Goal: Find specific page/section: Find specific page/section

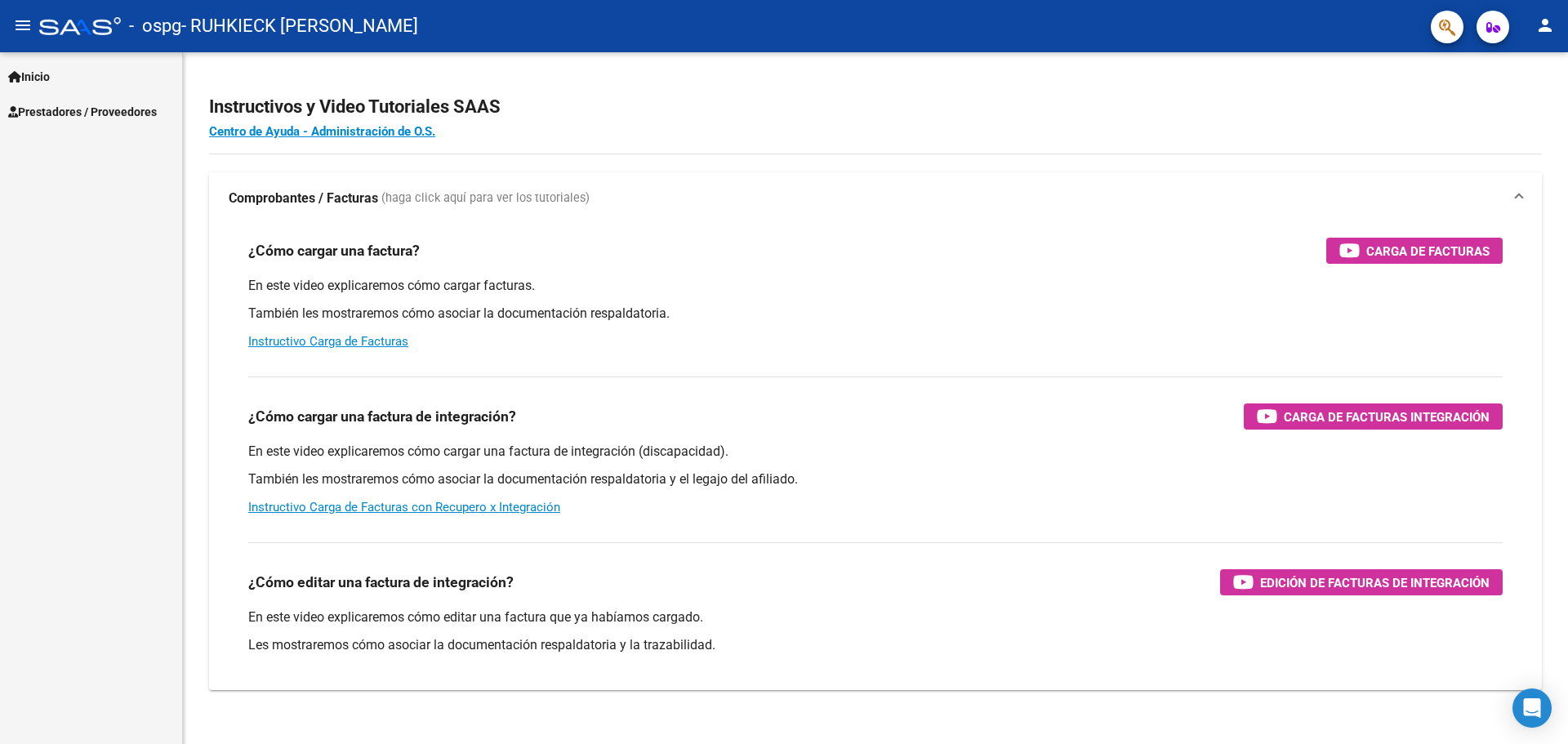
click at [142, 112] on span "Prestadores / Proveedores" at bounding box center [82, 111] width 148 height 18
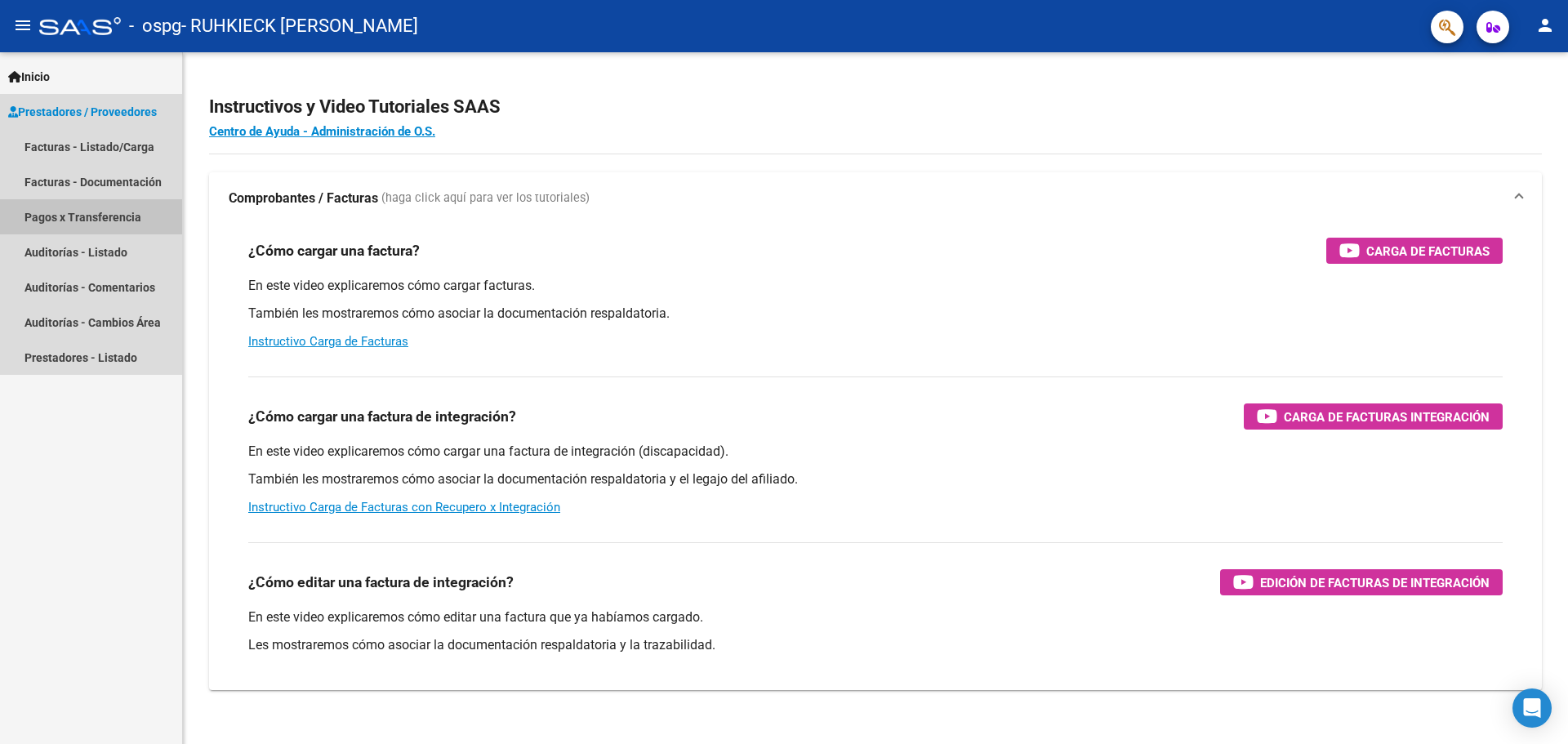
click at [132, 215] on link "Pagos x Transferencia" at bounding box center [91, 216] width 182 height 35
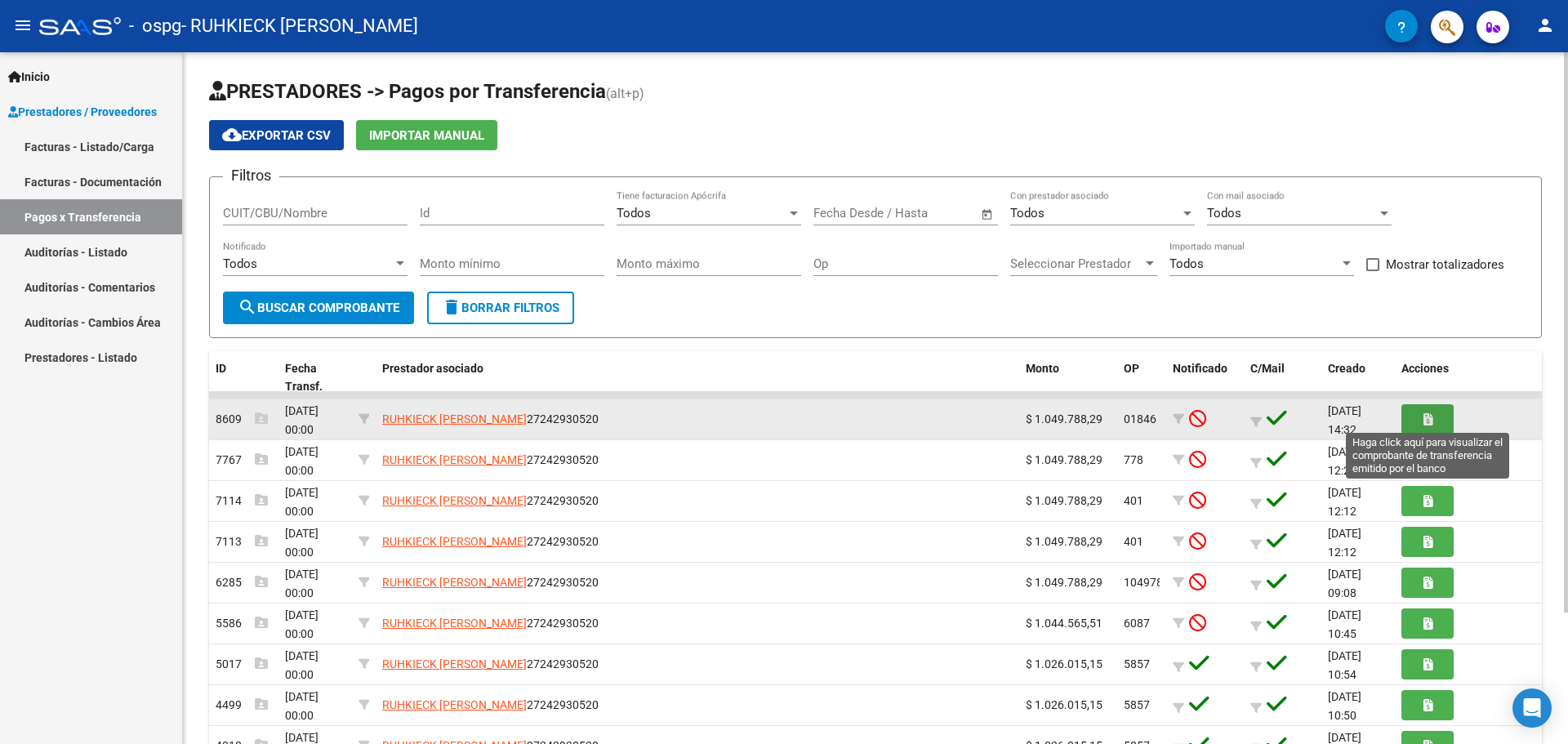
click at [1418, 419] on button "button" at bounding box center [1427, 419] width 53 height 31
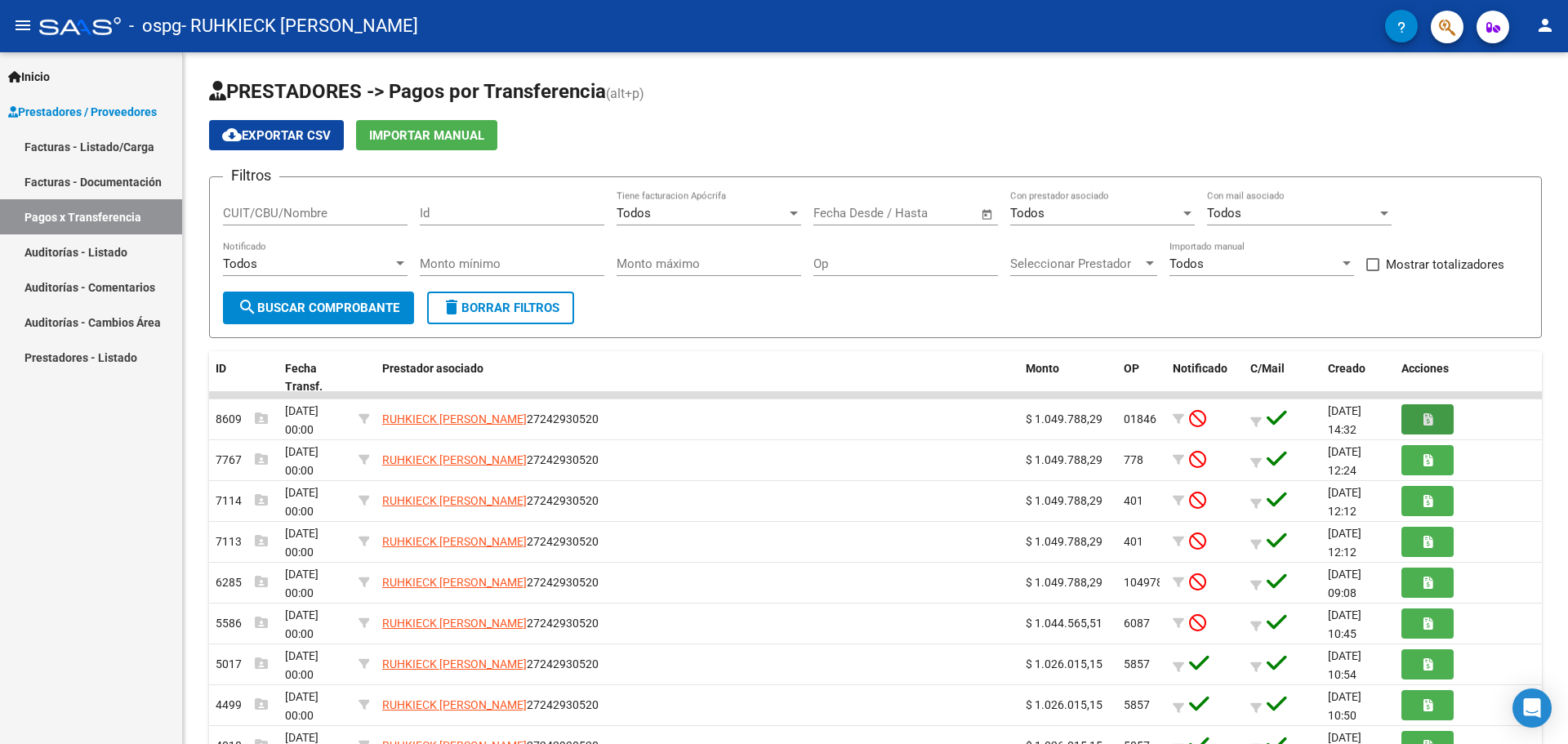
click at [75, 146] on link "Facturas - Listado/Carga" at bounding box center [91, 146] width 182 height 35
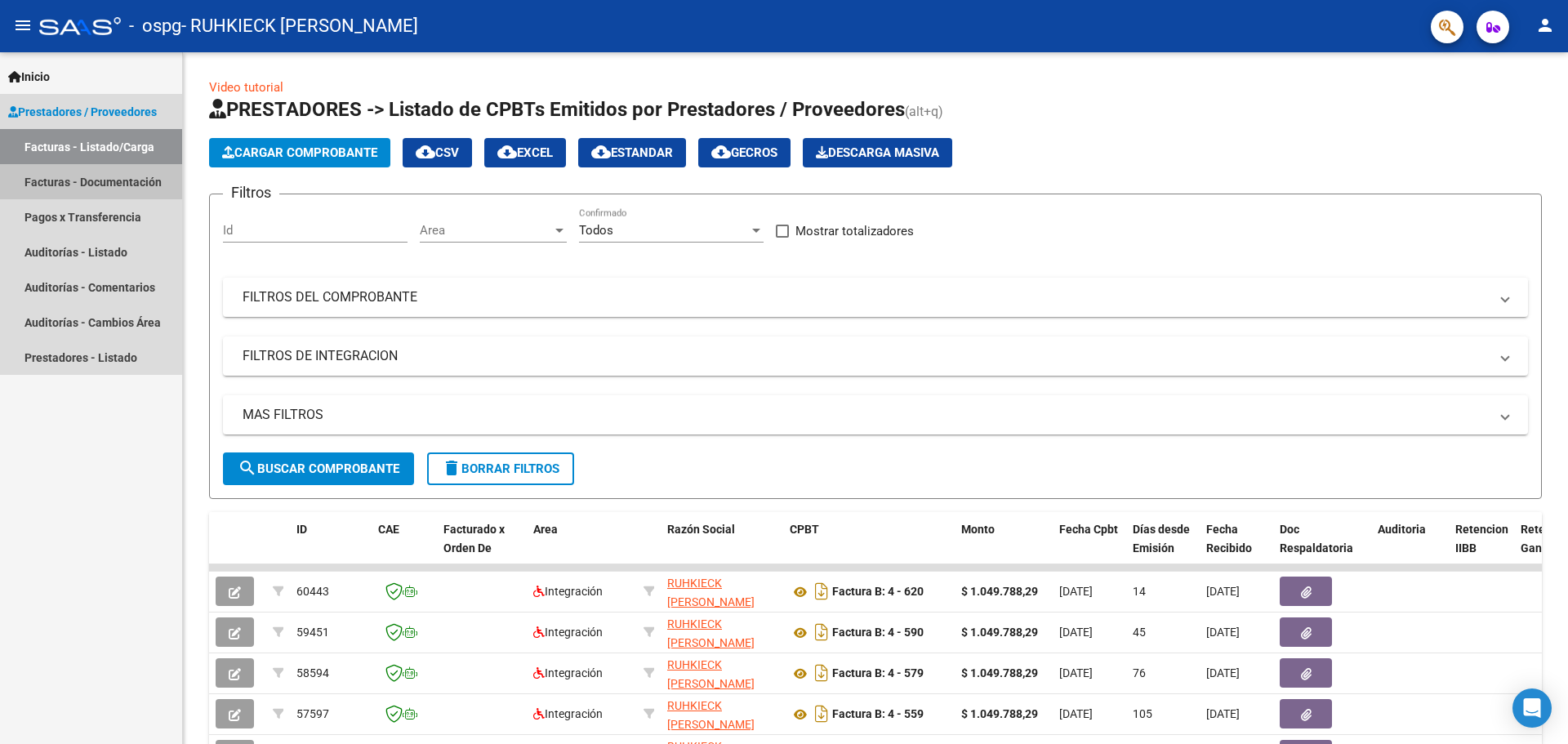
click at [116, 183] on link "Facturas - Documentación" at bounding box center [91, 181] width 182 height 35
